Goal: Complete application form: Complete application form

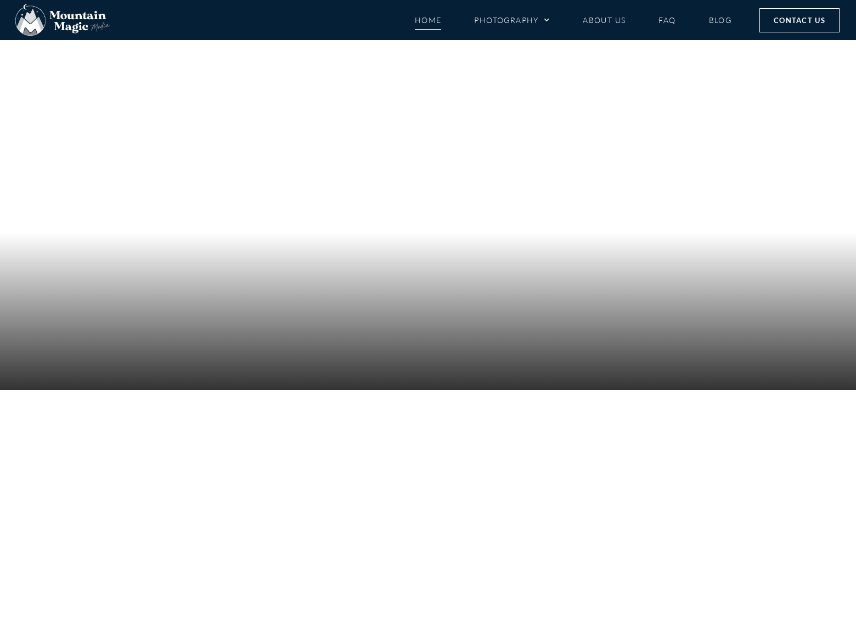
select select "Proposal"
select select "Blog post"
type input "[PERSON_NAME]"
type input "[EMAIL_ADDRESS][DOMAIN_NAME]"
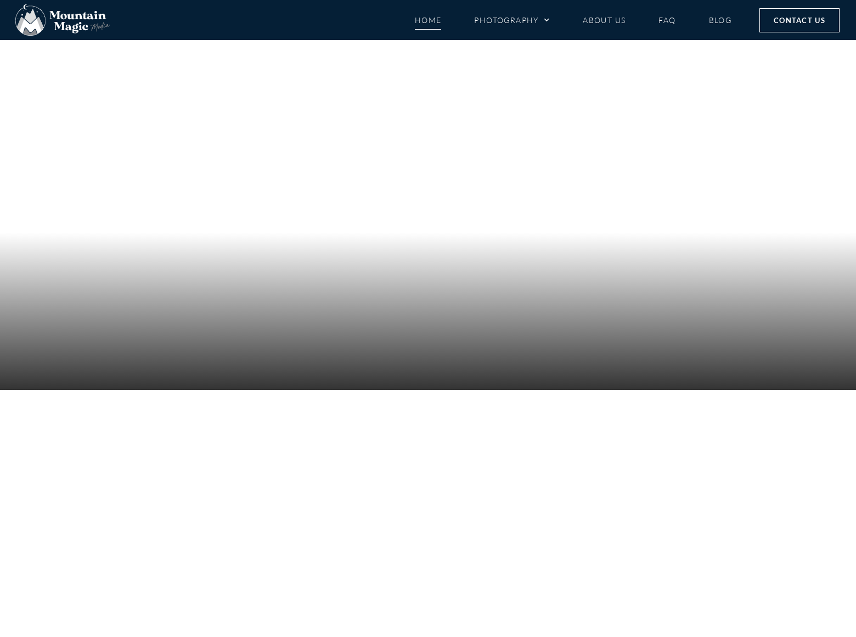
type input "8054002077"
type input "[EMAIL_ADDRESS][DOMAIN_NAME]"
type textarea "We can place your website on top position in search engines without PPC. Just f…"
type input "bannersbanners"
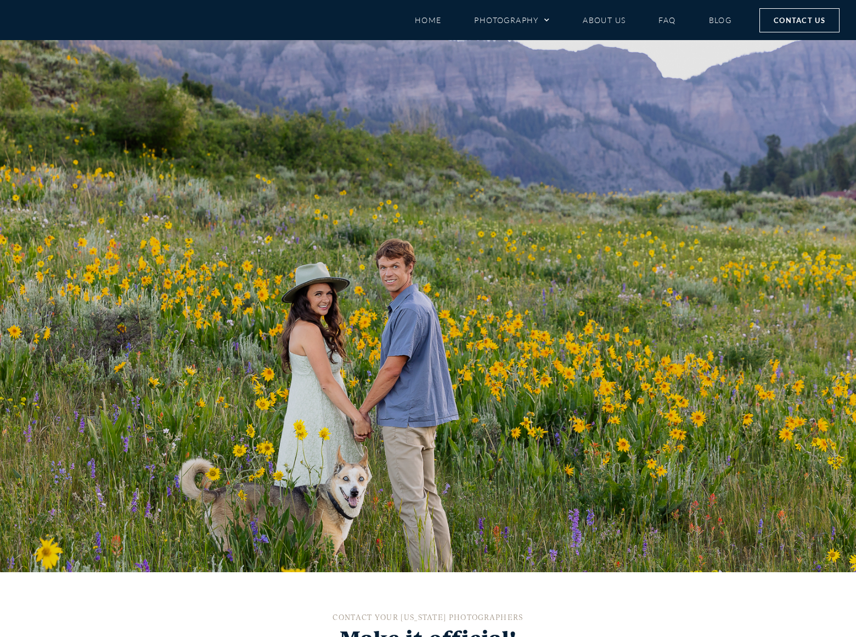
select select "Proposal"
select select "Blog post"
type input "[PERSON_NAME]"
type input "[PERSON_NAME][EMAIL_ADDRESS][DOMAIN_NAME]"
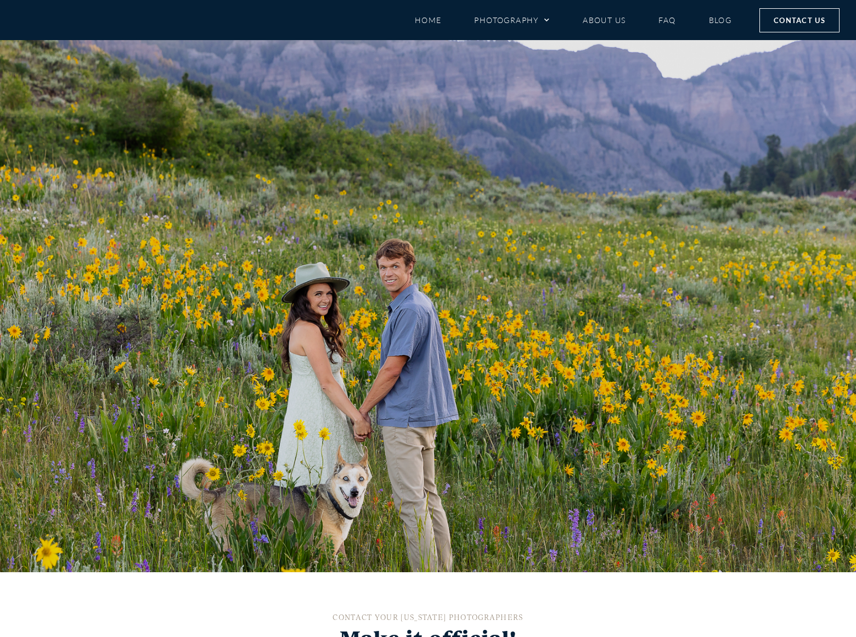
type input "8054002077"
type input "[PERSON_NAME][EMAIL_ADDRESS][PERSON_NAME][DOMAIN_NAME]"
type textarea "We can place your website on top position in search engines without PPC. Just f…"
type input "bannersbanners"
